Goal: Find specific page/section: Find specific page/section

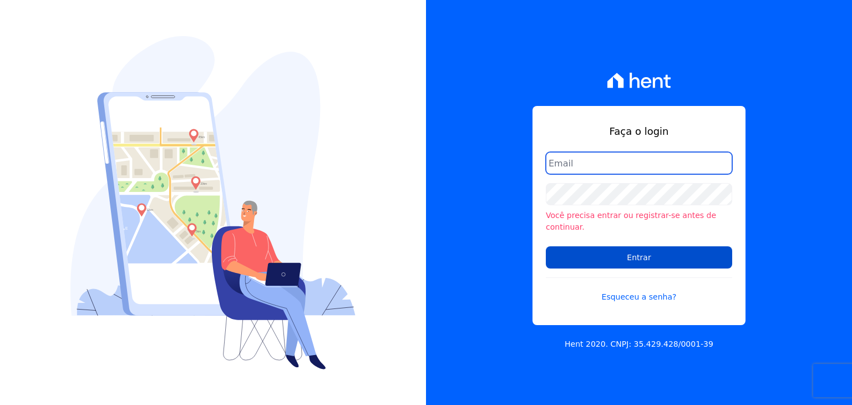
type input "[EMAIL_ADDRESS][DOMAIN_NAME]"
click at [601, 255] on input "Entrar" at bounding box center [639, 257] width 186 height 22
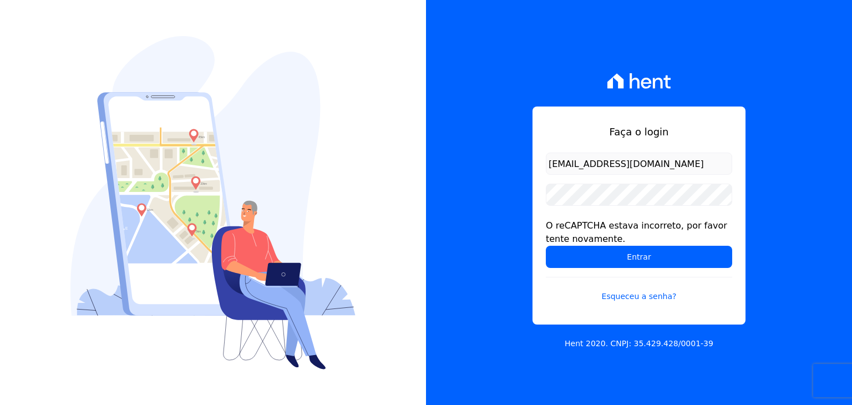
click at [601, 255] on input "Entrar" at bounding box center [639, 257] width 186 height 22
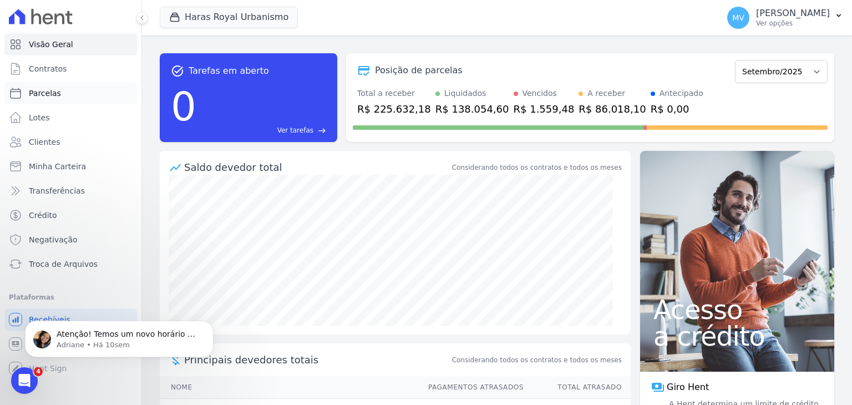
click at [46, 99] on link "Parcelas" at bounding box center [70, 93] width 133 height 22
select select
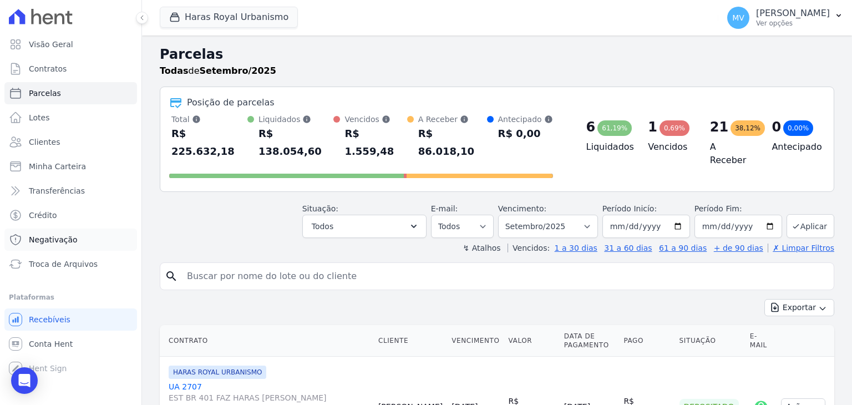
click at [44, 235] on span "Negativação" at bounding box center [53, 239] width 49 height 11
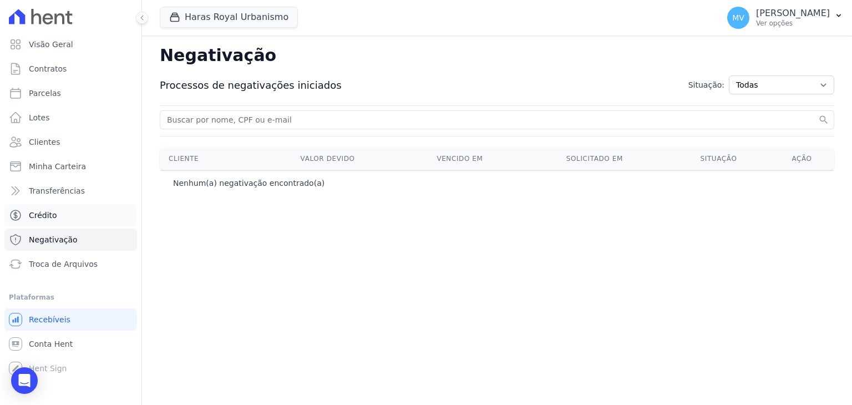
click at [44, 220] on span "Crédito" at bounding box center [43, 215] width 28 height 11
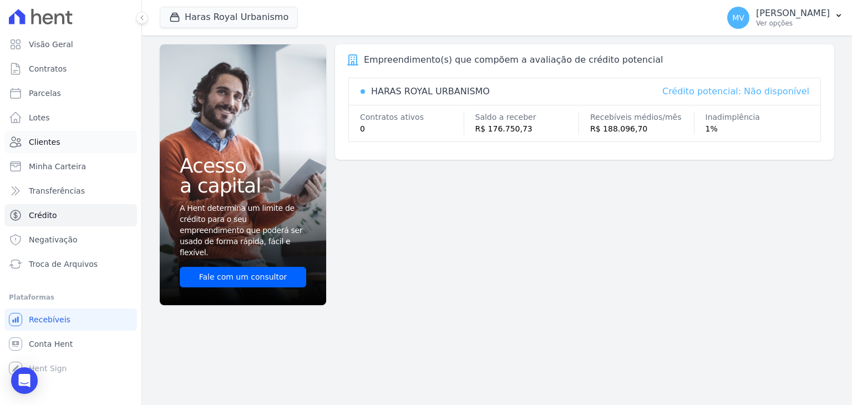
click at [50, 139] on span "Clientes" at bounding box center [44, 141] width 31 height 11
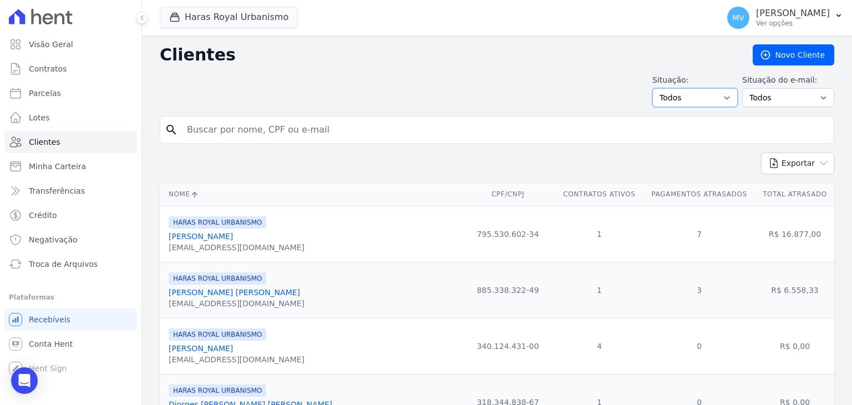
click at [715, 92] on select "Todos Adimplentes Inadimplentes" at bounding box center [694, 97] width 85 height 19
select select "overdue"
click at [657, 88] on select "Todos Adimplentes Inadimplentes" at bounding box center [694, 97] width 85 height 19
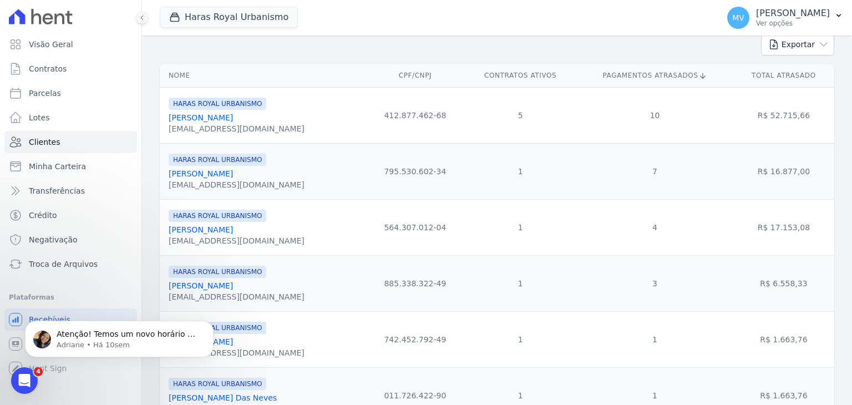
scroll to position [173, 0]
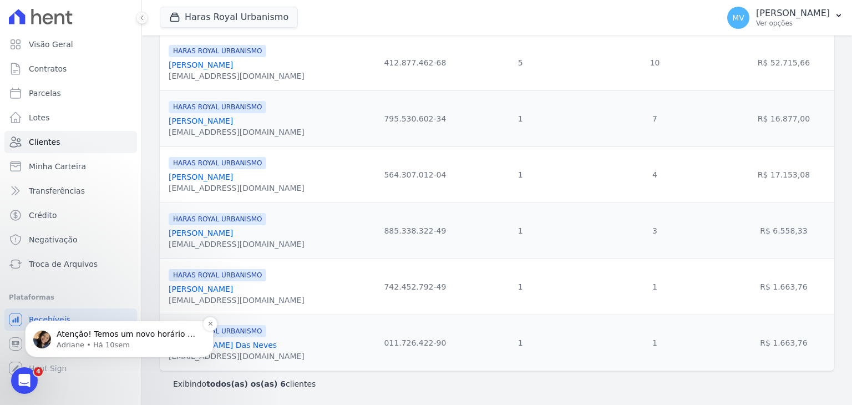
click at [100, 350] on p "Adriane • Há 10sem" at bounding box center [128, 345] width 143 height 10
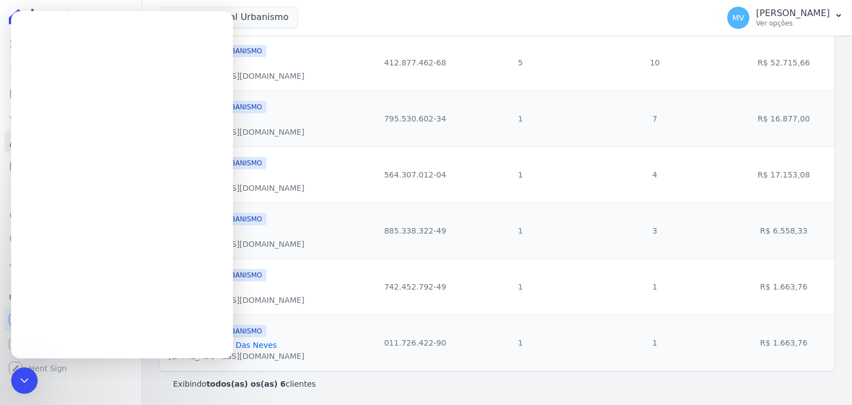
scroll to position [0, 0]
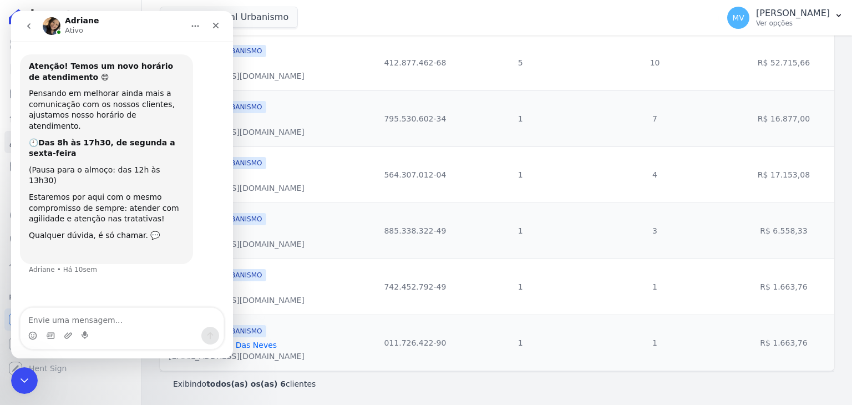
click at [313, 16] on div "Haras Royal Urbanismo HARAS ROYAL URBANISMO HARAS ROYAL RESIDENCE - WV HARAS RO…" at bounding box center [437, 17] width 554 height 37
click at [219, 32] on div "Fechar" at bounding box center [216, 26] width 20 height 20
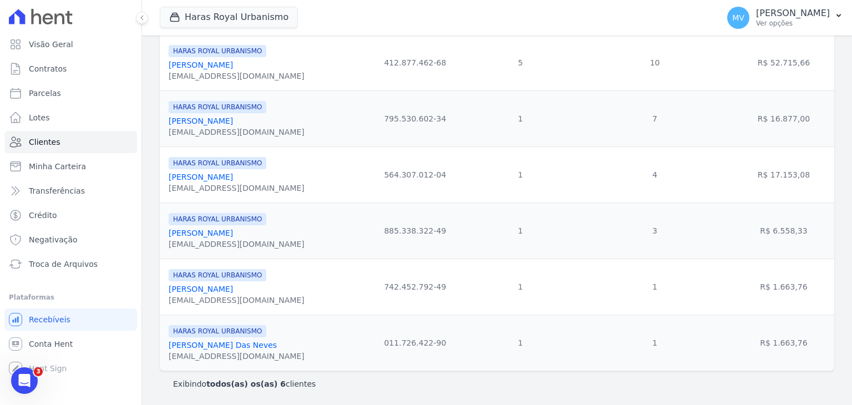
click at [528, 9] on div "Haras Royal Urbanismo HARAS ROYAL URBANISMO HARAS ROYAL RESIDENCE - WV HARAS RO…" at bounding box center [437, 17] width 554 height 37
